Goal: Entertainment & Leisure: Consume media (video, audio)

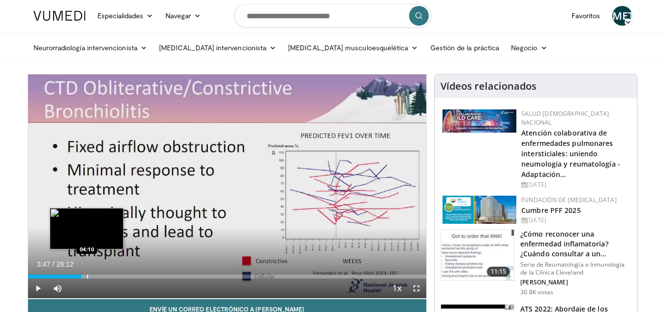
scroll to position [2, 0]
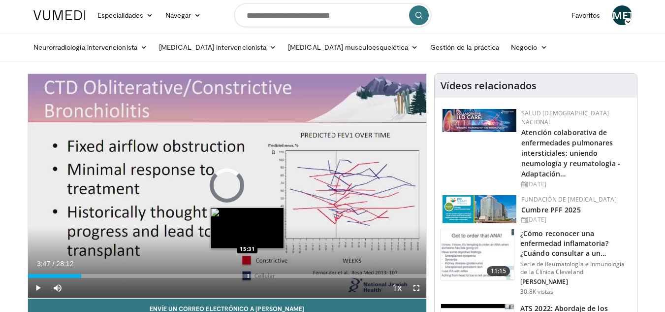
drag, startPoint x: 81, startPoint y: 275, endPoint x: 247, endPoint y: 268, distance: 166.0
click at [247, 268] on div "Loaded : 0.00% 15:29 15:31" at bounding box center [227, 272] width 399 height 9
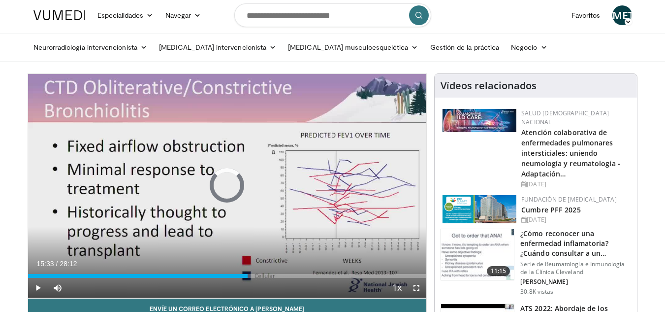
drag, startPoint x: 248, startPoint y: 270, endPoint x: 332, endPoint y: 288, distance: 86.1
click at [332, 288] on div "Current Time 15:33 / Duration 28:12 Play Skip Backward Skip Forward Mute 61% Lo…" at bounding box center [227, 288] width 399 height 20
click at [346, 278] on div "Current Time 21:30 / Duration 28:12 Play Skip Backward Skip Forward Mute 61% Lo…" at bounding box center [227, 288] width 399 height 20
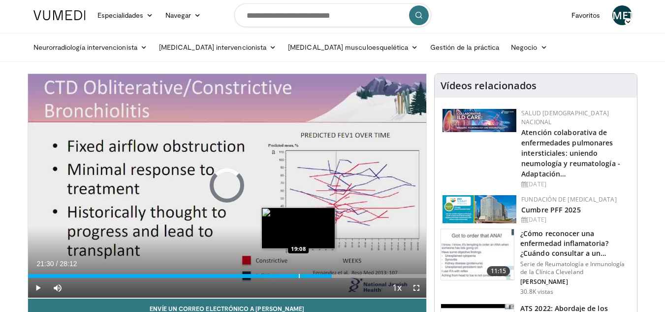
drag, startPoint x: 326, startPoint y: 273, endPoint x: 296, endPoint y: 271, distance: 29.6
click at [296, 271] on div "Loaded : 0.00% 19:17 19:08" at bounding box center [227, 272] width 399 height 9
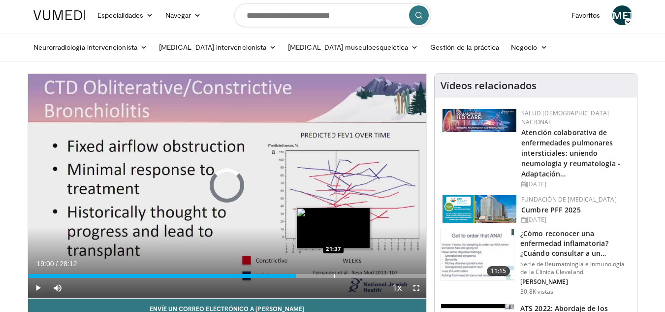
drag, startPoint x: 298, startPoint y: 272, endPoint x: 334, endPoint y: 275, distance: 35.6
click at [334, 275] on div "Loaded : 0.00% 21:35 21:37" at bounding box center [227, 272] width 399 height 9
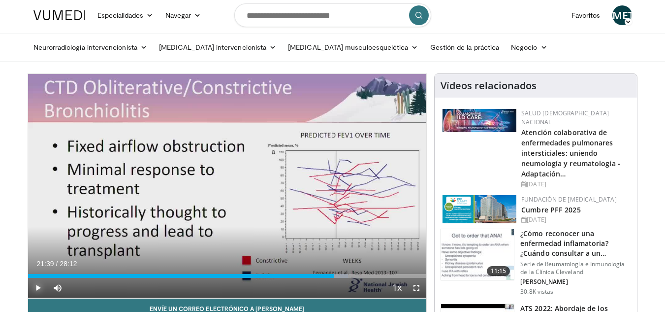
click at [39, 284] on span "Video Player" at bounding box center [38, 288] width 20 height 20
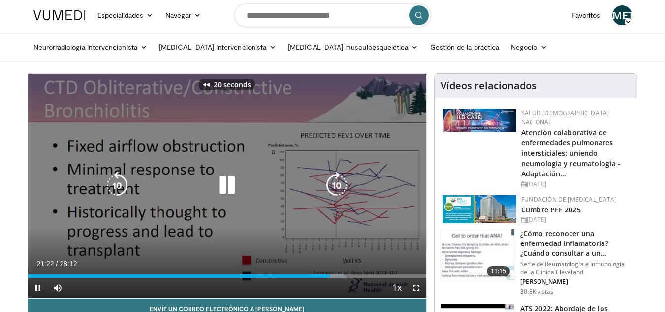
click at [120, 177] on icon "Video Player" at bounding box center [117, 185] width 28 height 28
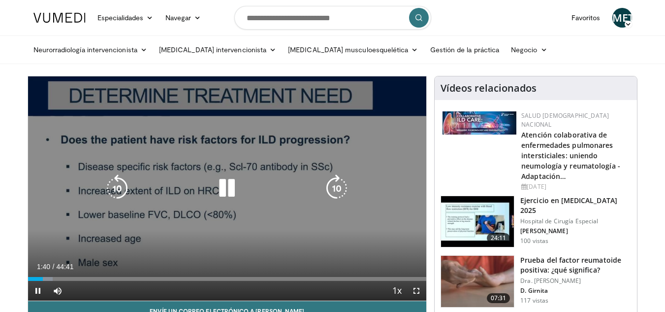
click at [229, 189] on icon "Video Player" at bounding box center [227, 188] width 28 height 28
